Goal: Information Seeking & Learning: Learn about a topic

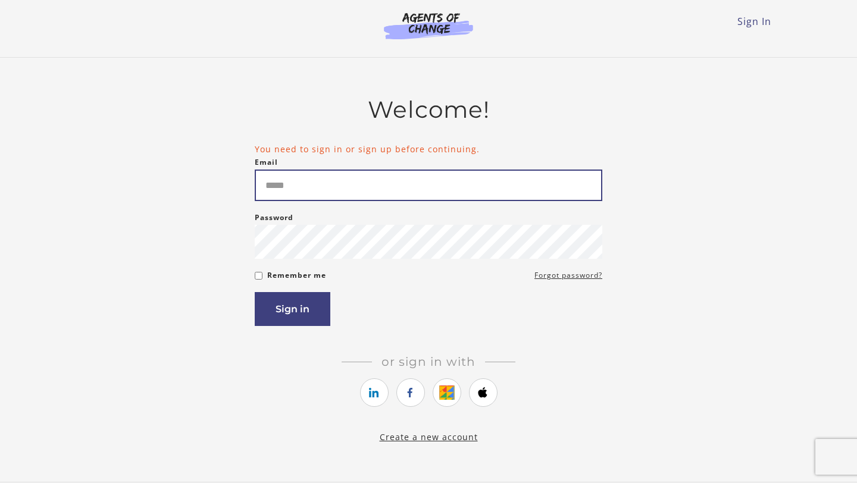
click at [426, 195] on input "Email" at bounding box center [428, 186] width 347 height 32
type input "**********"
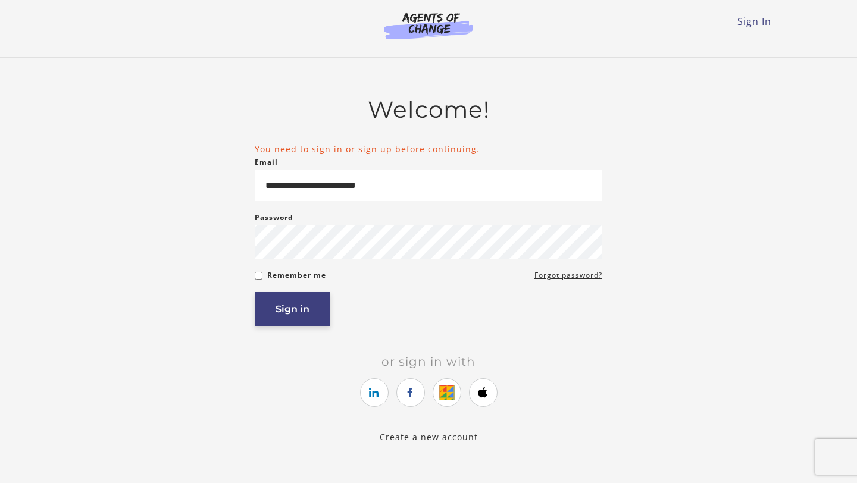
click at [302, 303] on button "Sign in" at bounding box center [293, 309] width 76 height 34
click at [308, 306] on button "Sign in" at bounding box center [293, 309] width 76 height 34
click at [574, 280] on link "Forgot password?" at bounding box center [568, 275] width 68 height 14
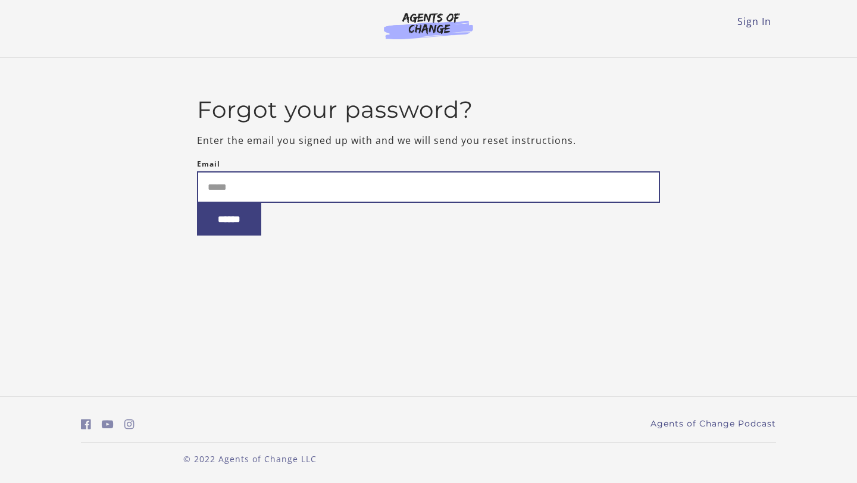
click at [590, 196] on input "Email" at bounding box center [428, 187] width 463 height 32
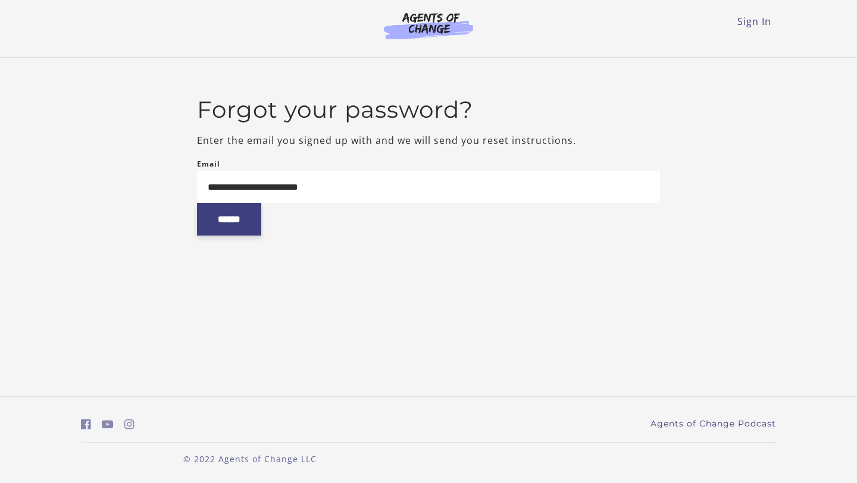
type input "**********"
click at [261, 222] on input "******" at bounding box center [229, 219] width 64 height 33
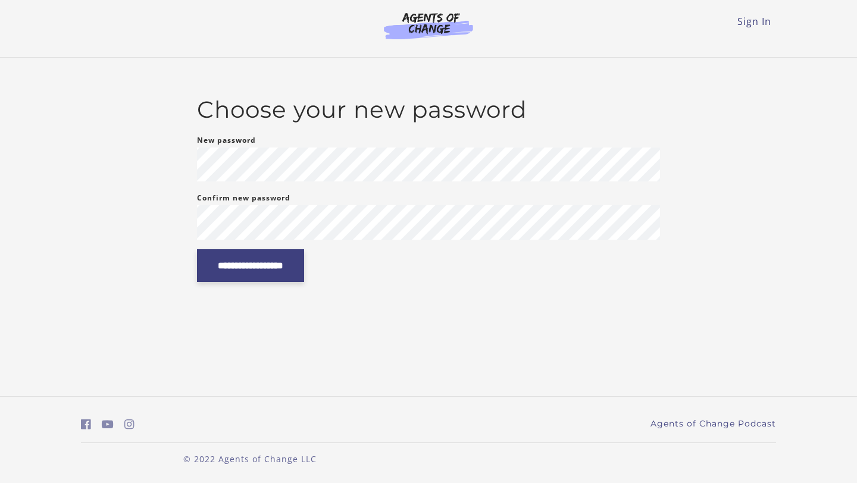
click at [304, 267] on input "**********" at bounding box center [250, 265] width 107 height 33
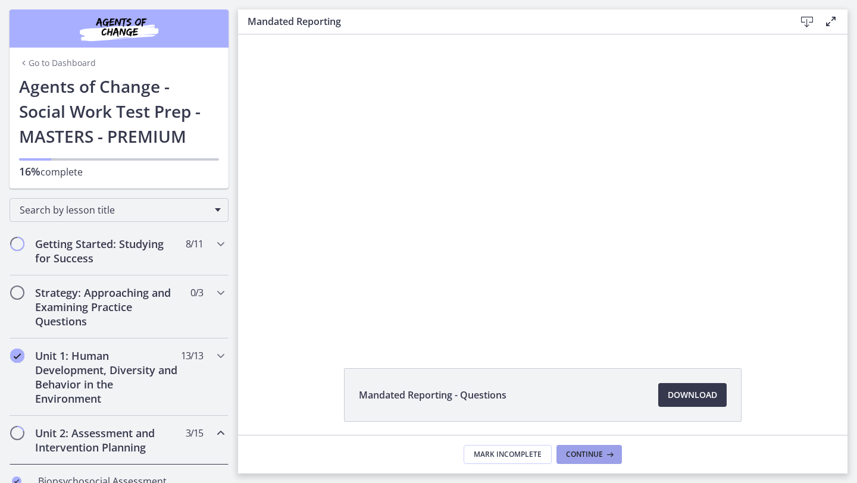
click at [573, 450] on span "Continue" at bounding box center [584, 455] width 37 height 10
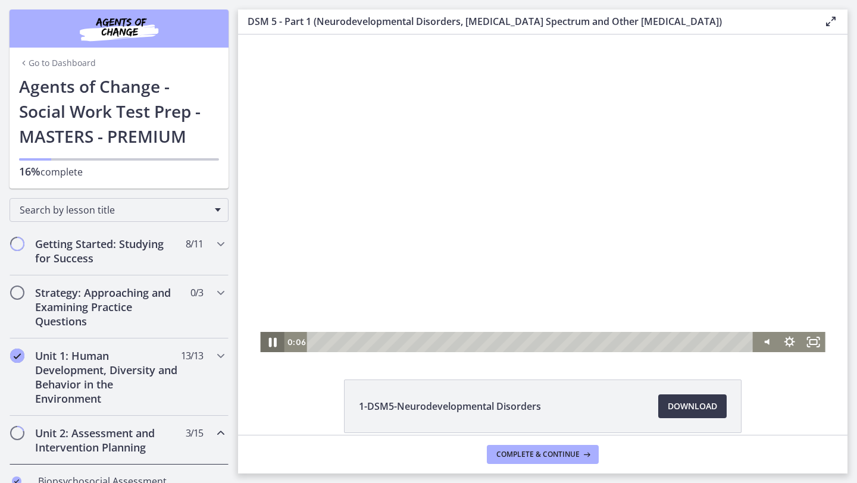
click at [274, 344] on icon "Pause" at bounding box center [272, 343] width 8 height 10
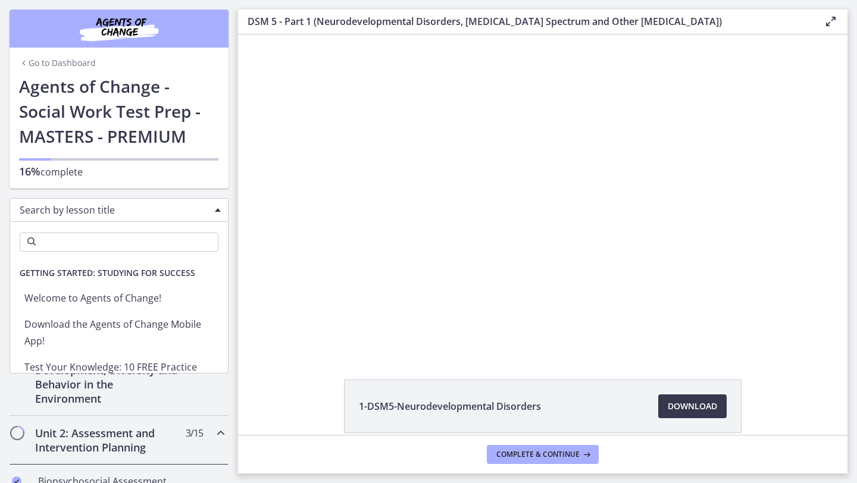
click at [214, 210] on div "Search by lesson title" at bounding box center [119, 210] width 219 height 24
click at [209, 431] on div "Unit 2: Assessment and Intervention Planning 3 / 15 Completed" at bounding box center [119, 440] width 219 height 49
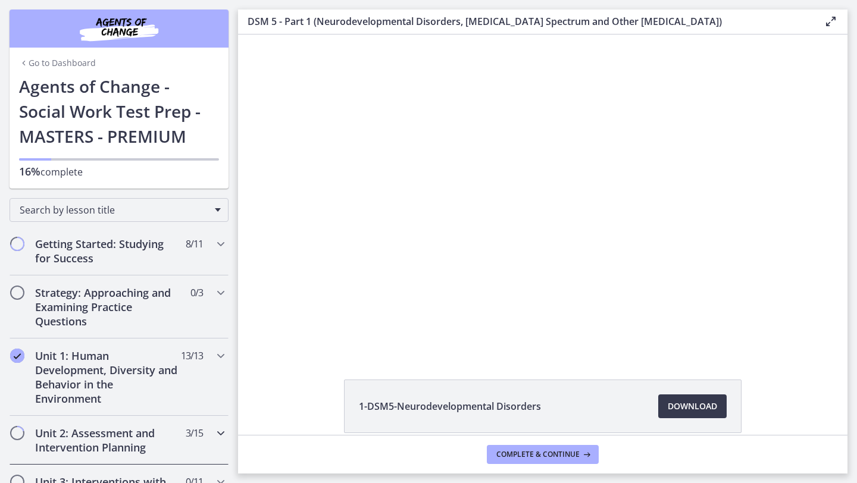
click at [211, 432] on div "Unit 2: Assessment and Intervention Planning 3 / 15 Completed" at bounding box center [119, 440] width 219 height 49
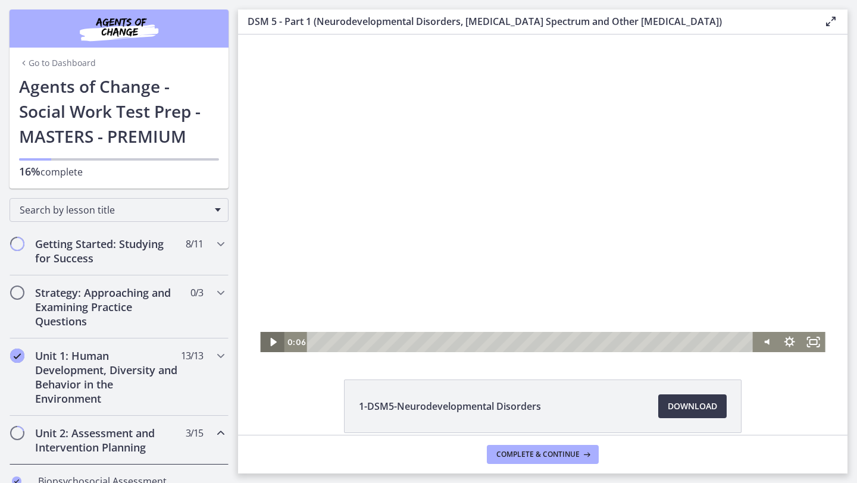
click at [277, 341] on icon "Play Video" at bounding box center [273, 342] width 24 height 20
click at [814, 337] on icon "Fullscreen" at bounding box center [813, 342] width 24 height 20
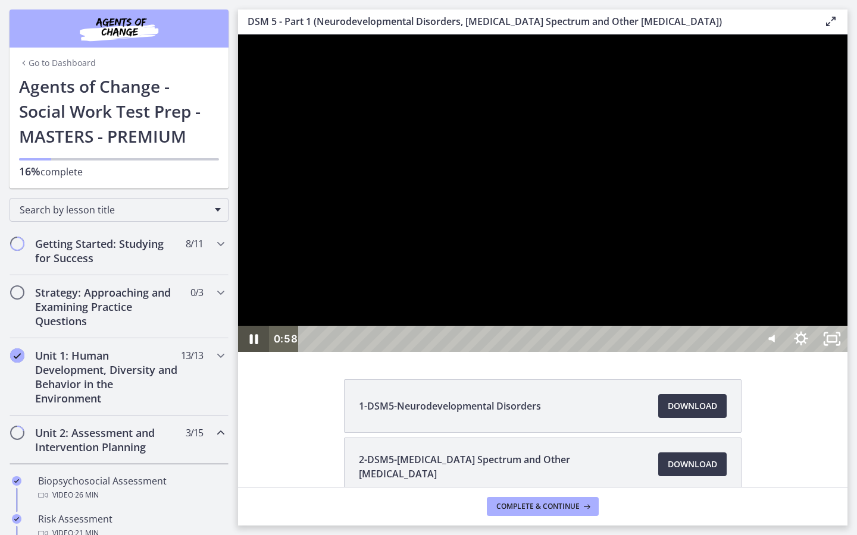
click at [252, 344] on icon "Pause" at bounding box center [254, 339] width 8 height 10
drag, startPoint x: 1074, startPoint y: 555, endPoint x: 1074, endPoint y: 503, distance: 52.4
click at [838, 343] on rect "Unfullscreen" at bounding box center [831, 339] width 11 height 7
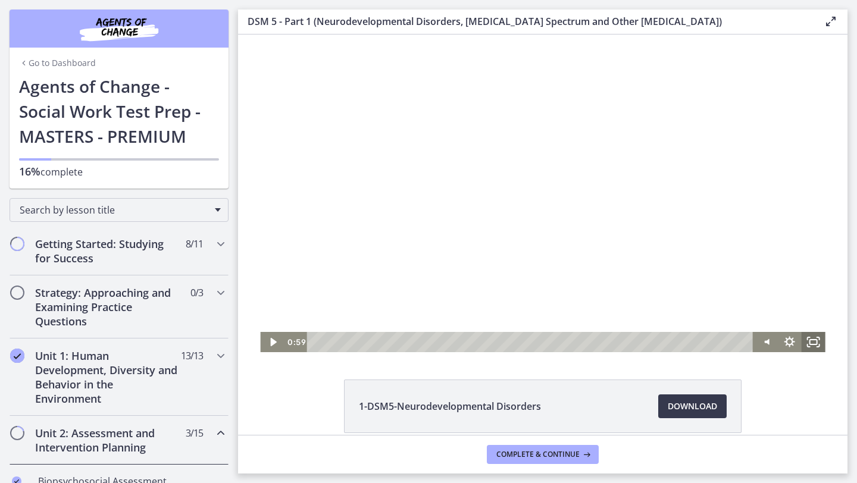
click at [823, 340] on icon "Fullscreen" at bounding box center [813, 342] width 24 height 20
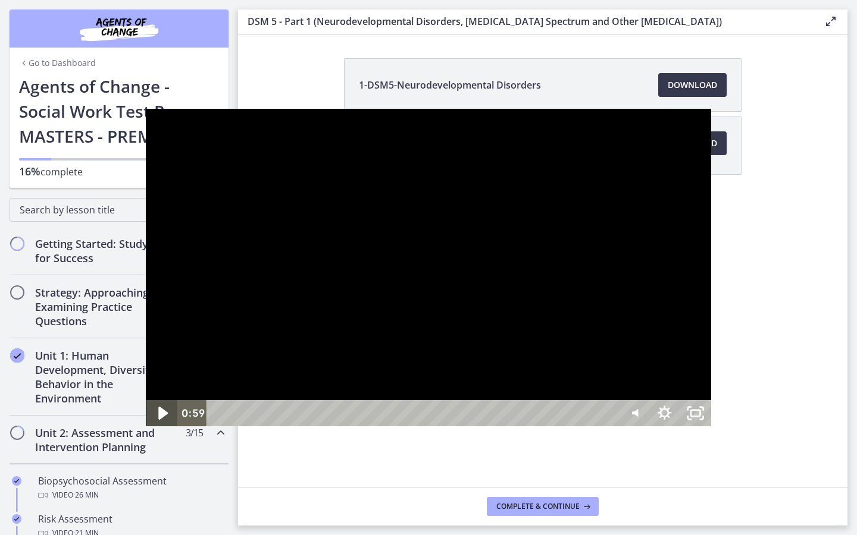
click at [158, 420] on icon "Play Video" at bounding box center [163, 413] width 10 height 13
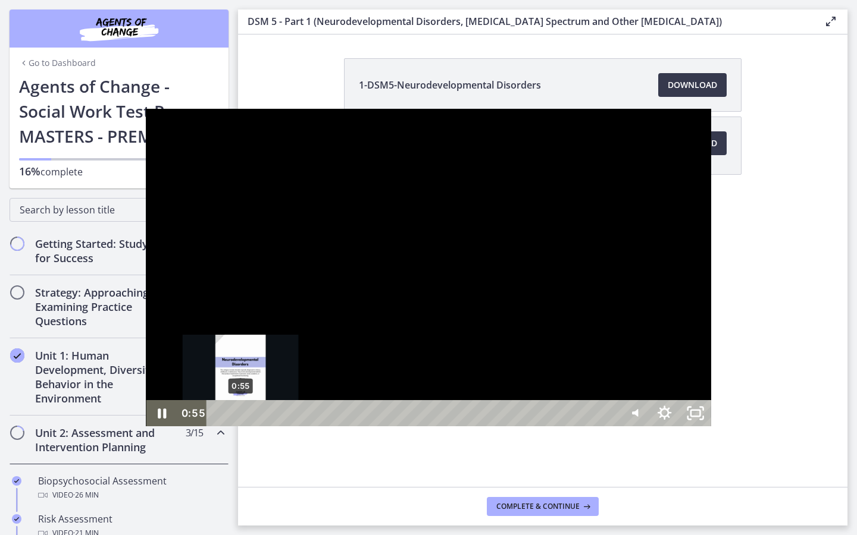
click at [218, 427] on div "0:55" at bounding box center [414, 413] width 393 height 26
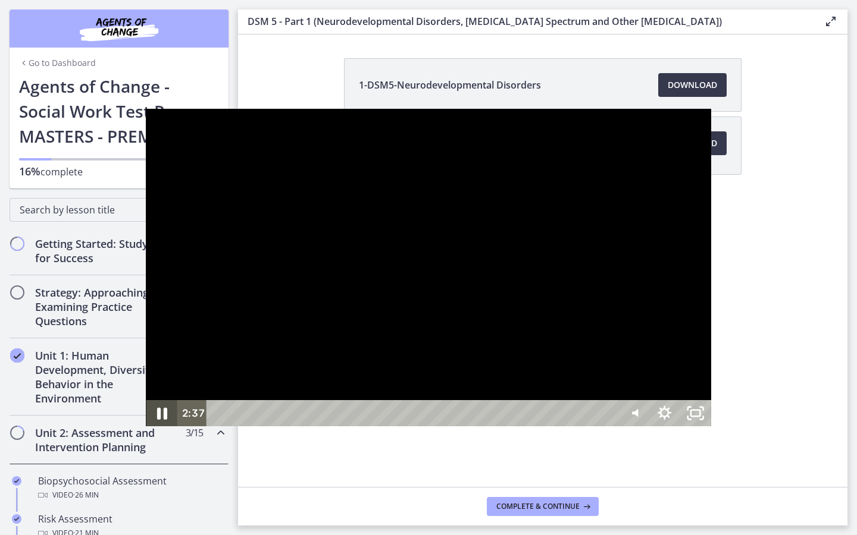
click at [157, 420] on icon "Pause" at bounding box center [162, 414] width 10 height 12
click at [144, 430] on icon "Play Video" at bounding box center [162, 414] width 37 height 32
click at [143, 430] on icon "Pause" at bounding box center [161, 414] width 37 height 32
click at [158, 420] on icon "Play Video" at bounding box center [163, 413] width 10 height 13
click at [146, 427] on icon "Pause" at bounding box center [161, 413] width 31 height 26
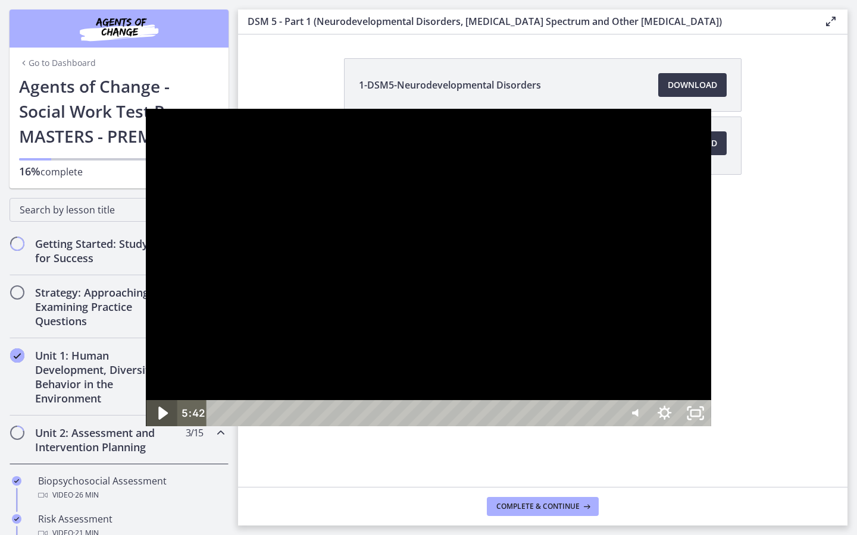
click at [158, 420] on icon "Play Video" at bounding box center [163, 413] width 10 height 13
click at [146, 427] on icon "Pause" at bounding box center [161, 413] width 31 height 26
click at [147, 427] on icon "Play Video" at bounding box center [162, 413] width 31 height 26
click at [143, 430] on icon "Pause" at bounding box center [161, 414] width 37 height 32
click at [158, 420] on icon "Play Video" at bounding box center [163, 413] width 10 height 13
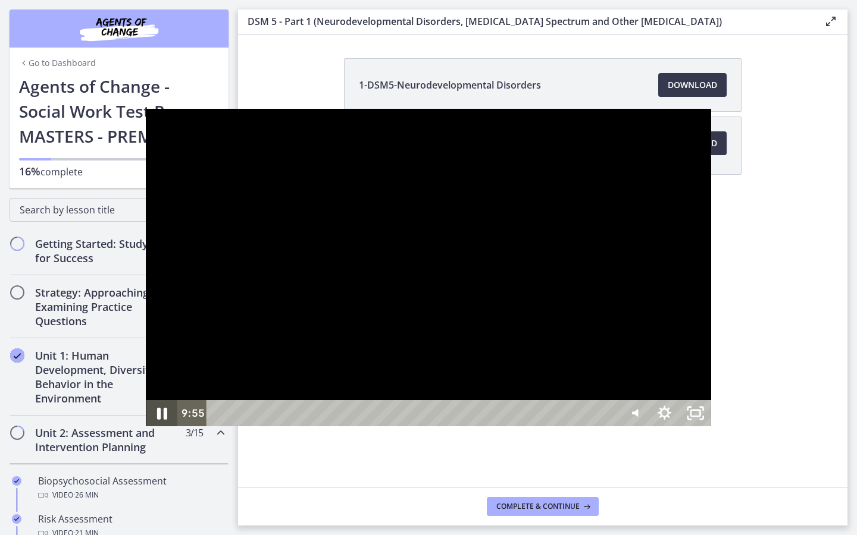
click at [143, 430] on icon "Pause" at bounding box center [161, 414] width 37 height 32
click at [159, 419] on icon "Play Video" at bounding box center [163, 413] width 8 height 11
click at [143, 430] on icon "Pause" at bounding box center [161, 414] width 37 height 32
click at [158, 420] on icon "Play Video" at bounding box center [163, 413] width 10 height 13
click at [143, 430] on icon "Pause" at bounding box center [161, 414] width 37 height 32
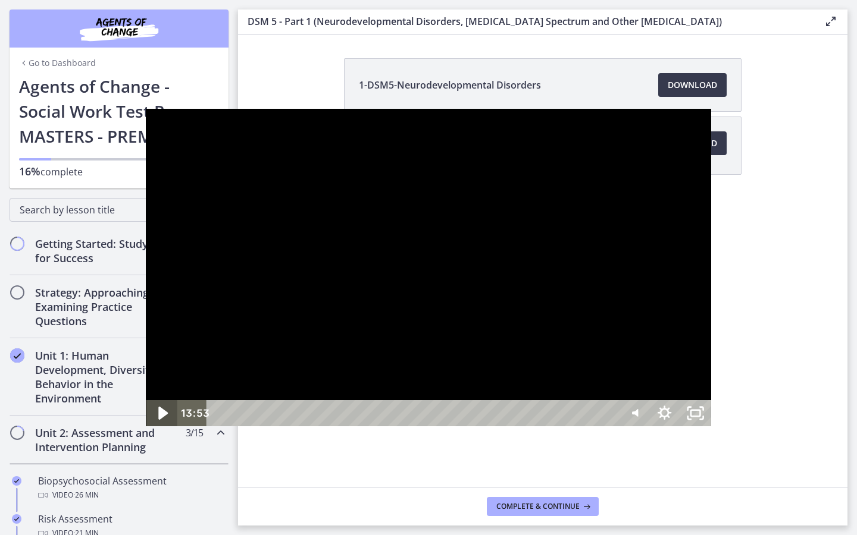
click at [144, 430] on icon "Play Video" at bounding box center [162, 414] width 37 height 32
click at [143, 430] on icon "Pause" at bounding box center [161, 414] width 37 height 32
click at [147, 427] on icon "Play Video" at bounding box center [162, 413] width 31 height 26
click at [143, 430] on icon "Pause" at bounding box center [161, 414] width 37 height 32
click at [147, 427] on icon "Play Video" at bounding box center [162, 413] width 31 height 26
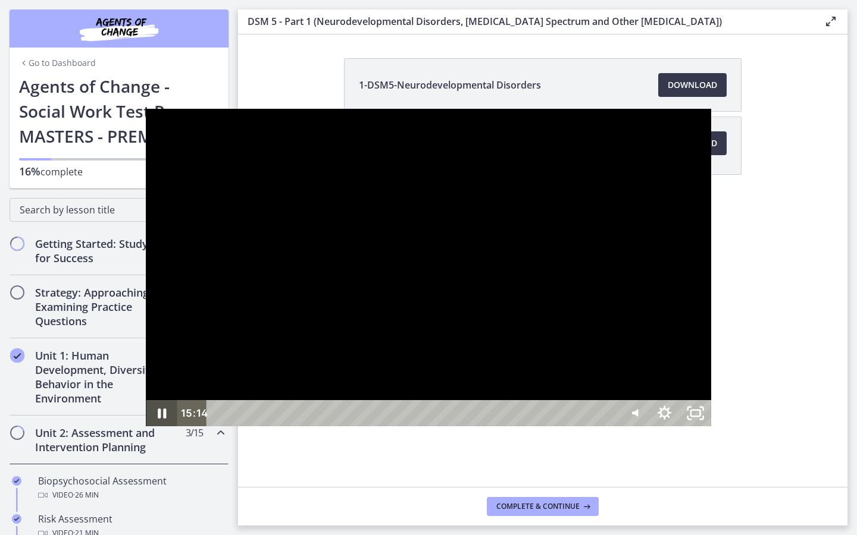
click at [146, 427] on icon "Pause" at bounding box center [161, 413] width 31 height 26
click at [144, 430] on icon "Play Video" at bounding box center [162, 414] width 37 height 32
click at [146, 427] on icon "Pause" at bounding box center [161, 413] width 31 height 26
click at [147, 427] on icon "Play Video" at bounding box center [162, 413] width 31 height 26
click at [143, 430] on icon "Pause" at bounding box center [161, 414] width 37 height 32
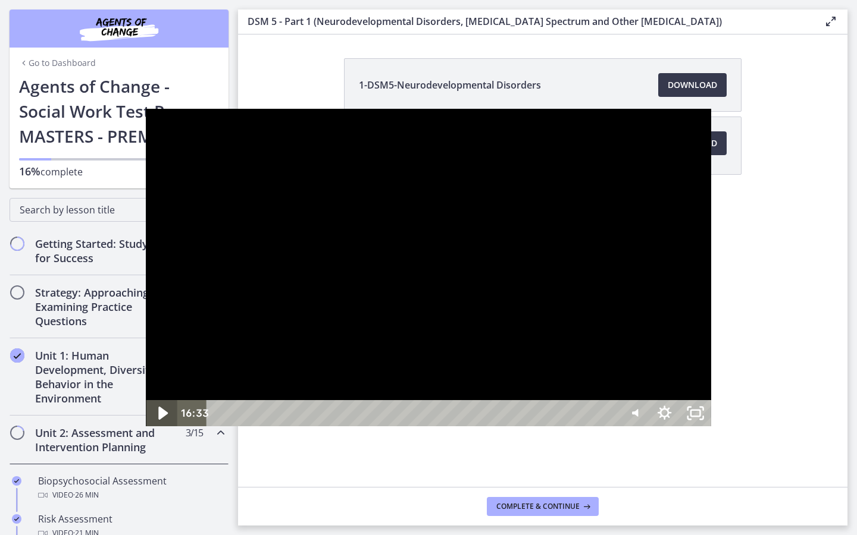
click at [144, 430] on icon "Play Video" at bounding box center [162, 414] width 37 height 32
click at [146, 427] on icon "Pause" at bounding box center [161, 413] width 31 height 26
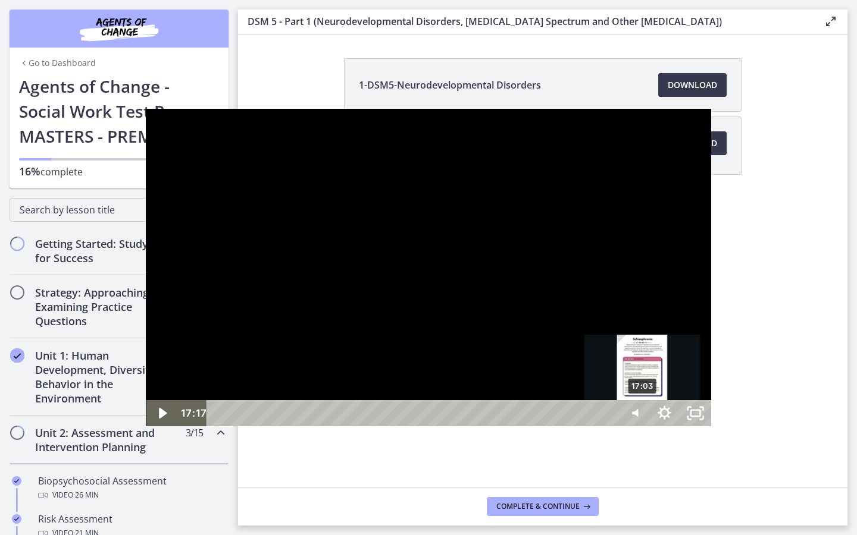
click at [497, 427] on div "17:03" at bounding box center [414, 413] width 393 height 26
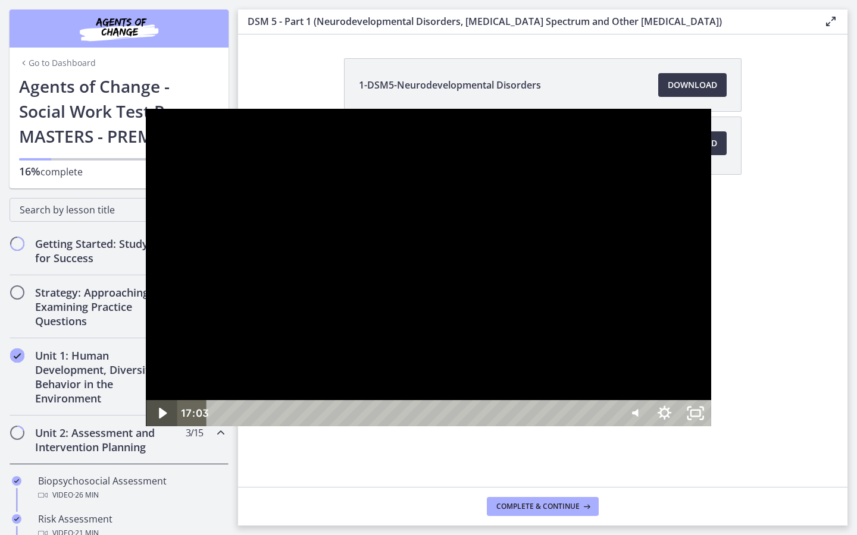
click at [147, 427] on icon "Play Video" at bounding box center [162, 413] width 31 height 26
click at [143, 430] on icon "Pause" at bounding box center [161, 414] width 37 height 32
click at [147, 427] on icon "Play Video" at bounding box center [162, 413] width 31 height 26
click at [143, 430] on icon "Pause" at bounding box center [161, 414] width 37 height 32
click at [144, 430] on icon "Play Video" at bounding box center [162, 414] width 37 height 32
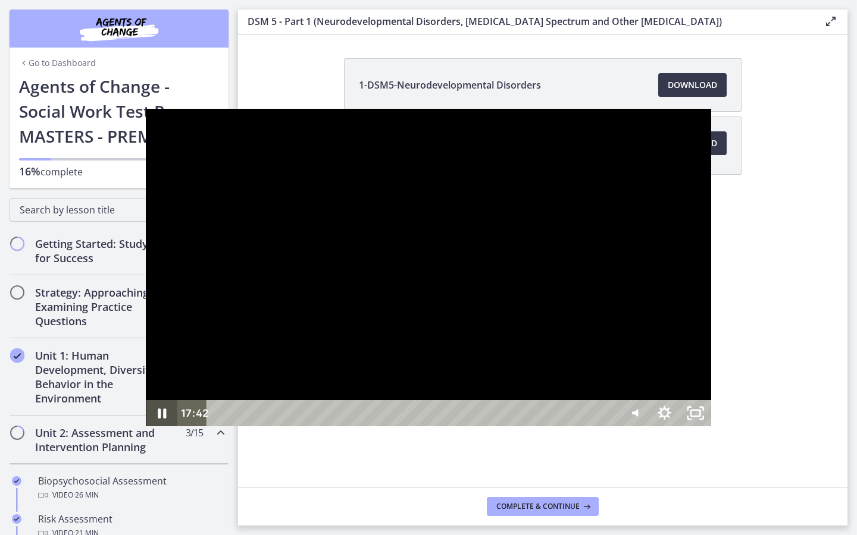
click at [146, 427] on icon "Pause" at bounding box center [161, 413] width 31 height 26
click at [144, 430] on icon "Play Video" at bounding box center [162, 414] width 37 height 32
click at [146, 427] on icon "Pause" at bounding box center [161, 413] width 31 height 26
click at [144, 430] on icon "Play Video" at bounding box center [162, 414] width 37 height 32
click at [157, 420] on icon "Pause" at bounding box center [162, 414] width 10 height 12
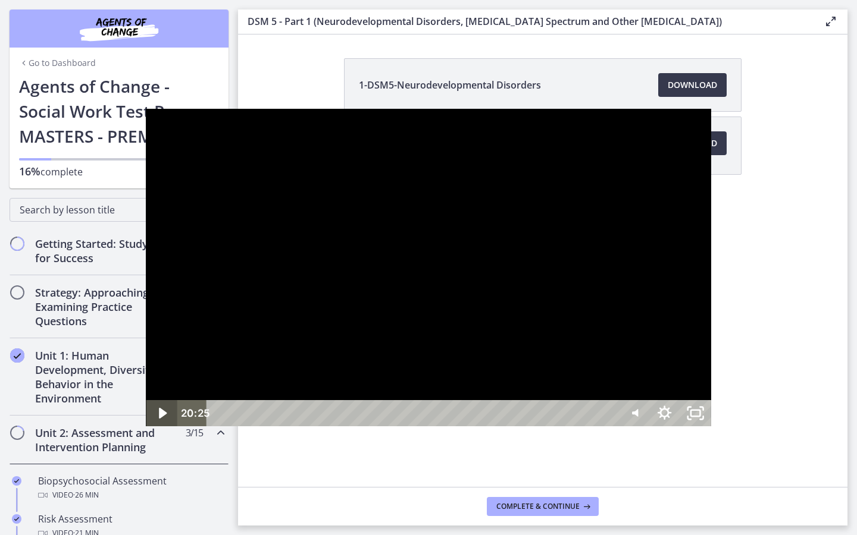
click at [159, 419] on icon "Play Video" at bounding box center [163, 413] width 8 height 11
click at [157, 420] on icon "Pause" at bounding box center [162, 414] width 10 height 12
click at [147, 427] on icon "Play Video" at bounding box center [162, 413] width 31 height 26
click at [610, 427] on div "22:08" at bounding box center [414, 413] width 393 height 26
click at [143, 430] on icon "Pause" at bounding box center [161, 414] width 37 height 32
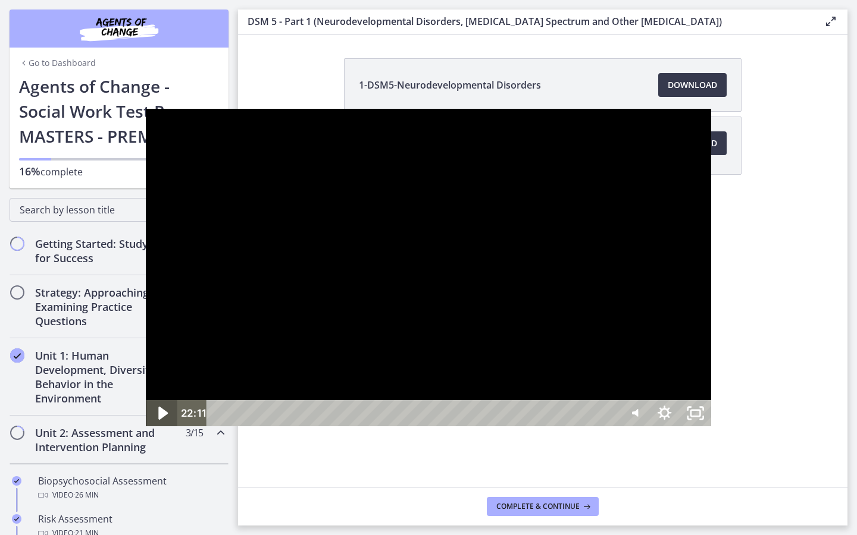
click at [158, 420] on icon "Play Video" at bounding box center [163, 413] width 10 height 13
click at [146, 427] on icon "Pause" at bounding box center [161, 413] width 31 height 26
click at [610, 427] on div "22:18" at bounding box center [414, 413] width 393 height 26
click at [610, 427] on div "22:53" at bounding box center [414, 413] width 393 height 26
click at [147, 427] on icon "Play Video" at bounding box center [162, 413] width 31 height 26
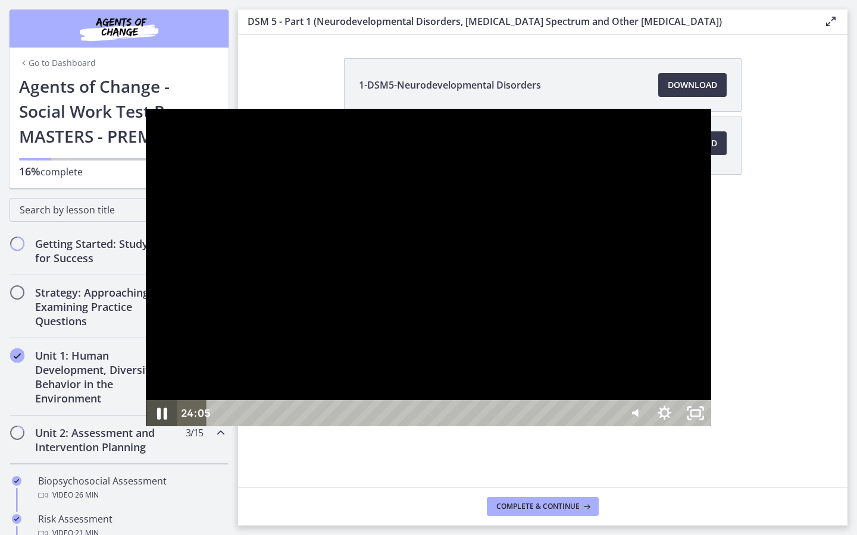
click at [143, 430] on icon "Pause" at bounding box center [161, 414] width 37 height 32
click at [147, 427] on icon "Play Video" at bounding box center [162, 413] width 31 height 26
click at [146, 427] on icon "Pause" at bounding box center [161, 413] width 31 height 26
click at [144, 430] on icon "Play Video" at bounding box center [162, 414] width 37 height 32
click at [146, 427] on icon "Pause" at bounding box center [161, 413] width 31 height 26
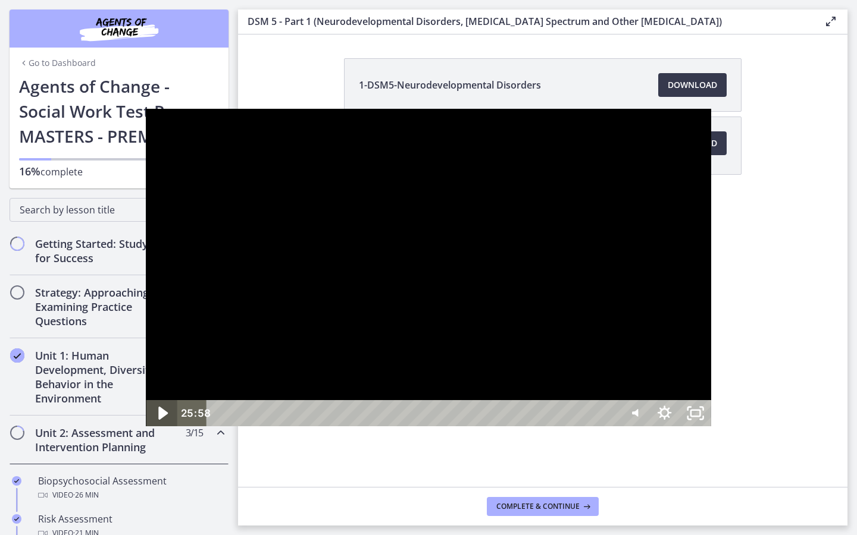
click at [144, 430] on icon "Play Video" at bounding box center [162, 414] width 37 height 32
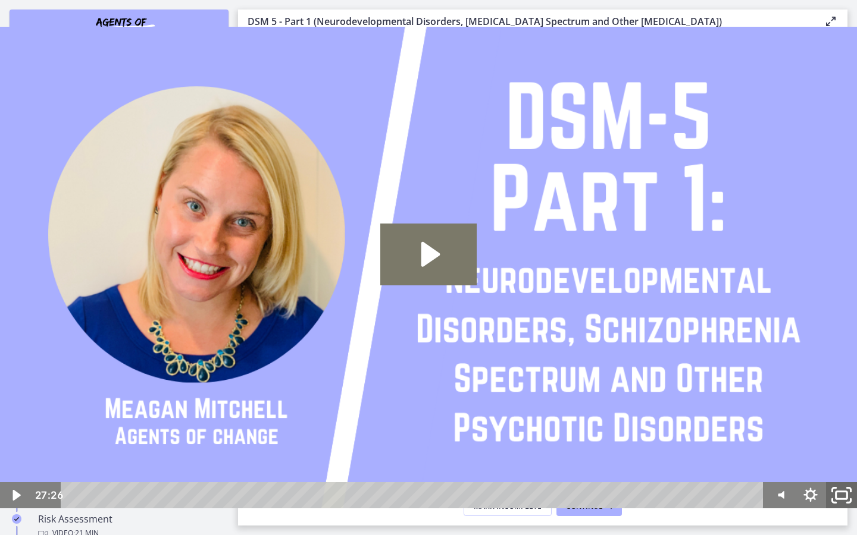
click at [842, 482] on icon "Fullscreen" at bounding box center [841, 496] width 37 height 32
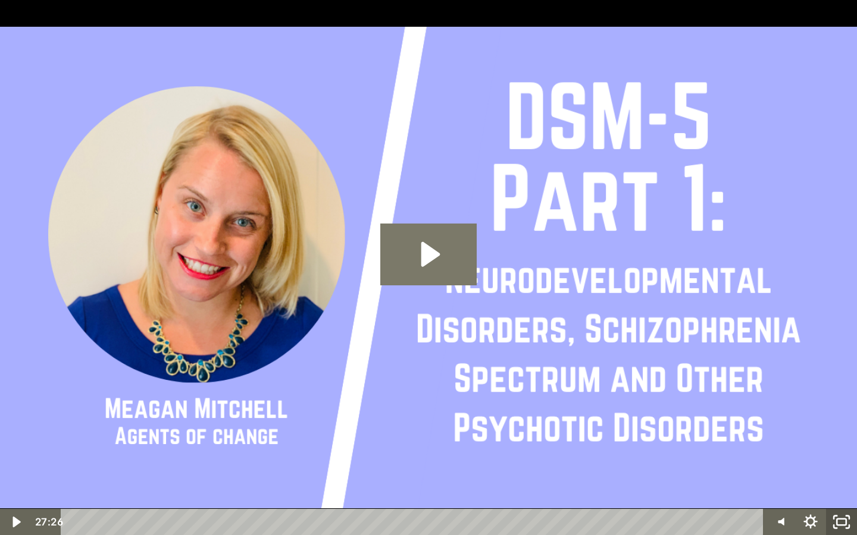
click at [833, 482] on icon "Unfullscreen" at bounding box center [841, 522] width 31 height 26
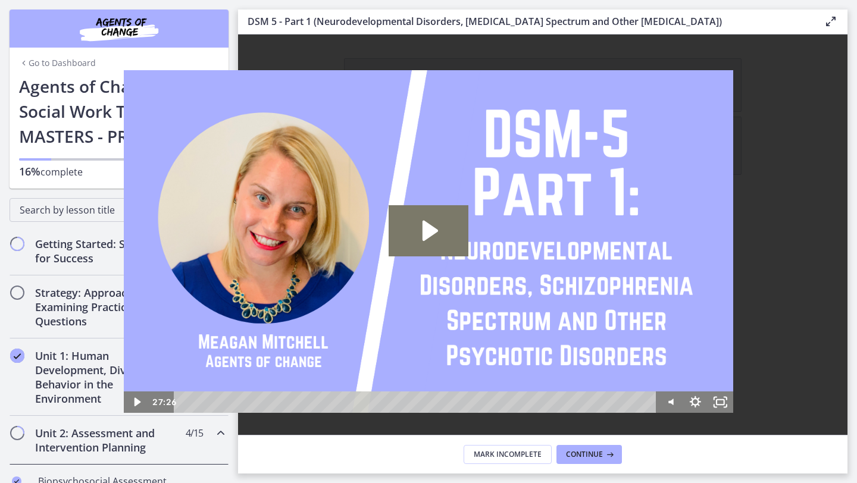
click at [524, 344] on icon at bounding box center [526, 341] width 17 height 14
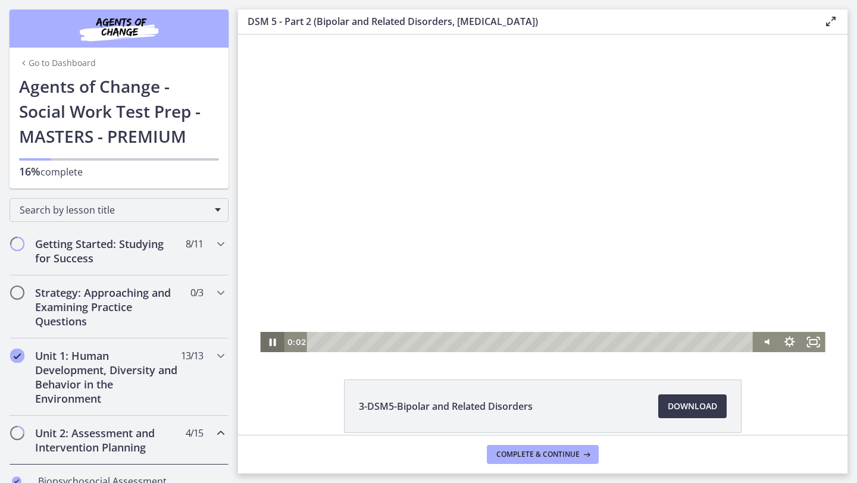
click at [273, 344] on icon "Pause" at bounding box center [272, 342] width 7 height 8
